Goal: Find contact information: Find contact information

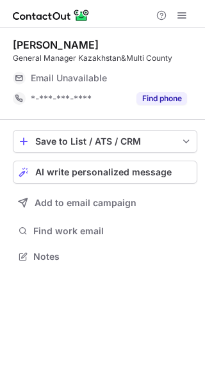
scroll to position [6, 6]
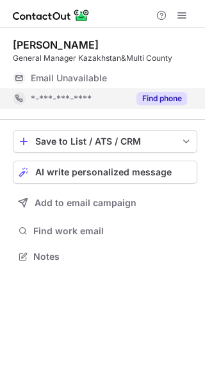
click at [150, 98] on button "Find phone" at bounding box center [161, 98] width 51 height 13
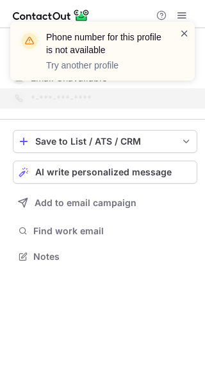
click at [182, 34] on span at bounding box center [184, 33] width 10 height 13
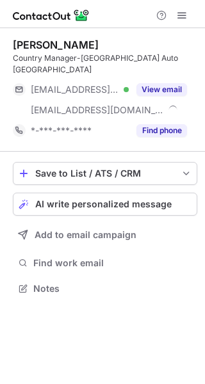
scroll to position [267, 205]
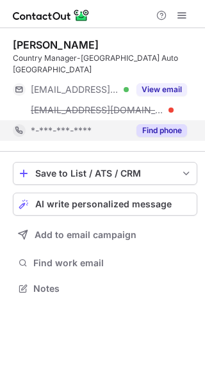
click at [161, 124] on button "Find phone" at bounding box center [161, 130] width 51 height 13
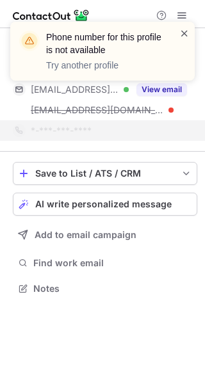
click at [182, 31] on span at bounding box center [184, 33] width 10 height 13
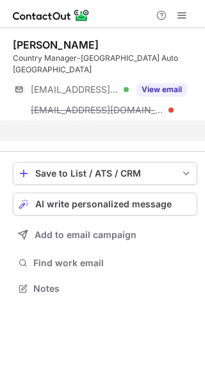
scroll to position [247, 205]
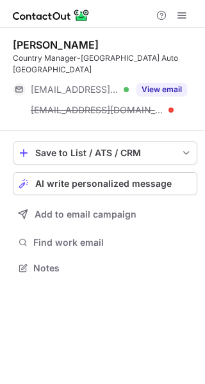
click at [164, 35] on div "Phone number for this profile is not available Try another profile" at bounding box center [102, 22] width 205 height 26
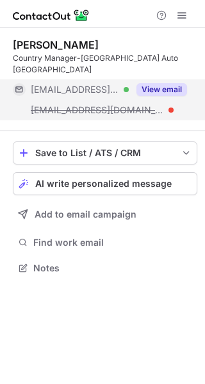
click at [162, 83] on button "View email" at bounding box center [161, 89] width 51 height 13
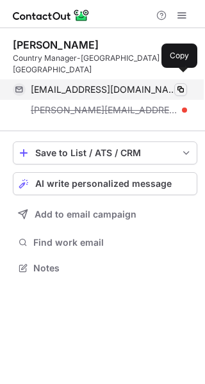
click at [178, 84] on span at bounding box center [180, 89] width 10 height 10
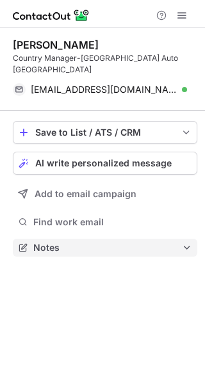
scroll to position [226, 205]
